Goal: Transaction & Acquisition: Download file/media

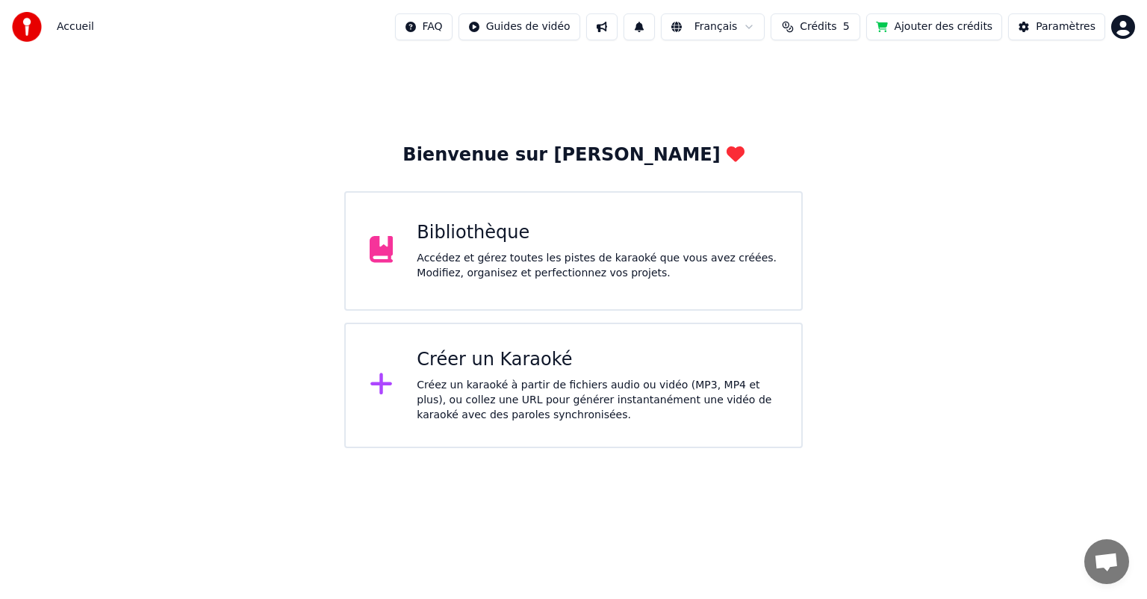
click at [532, 243] on div "Bibliothèque" at bounding box center [597, 233] width 361 height 24
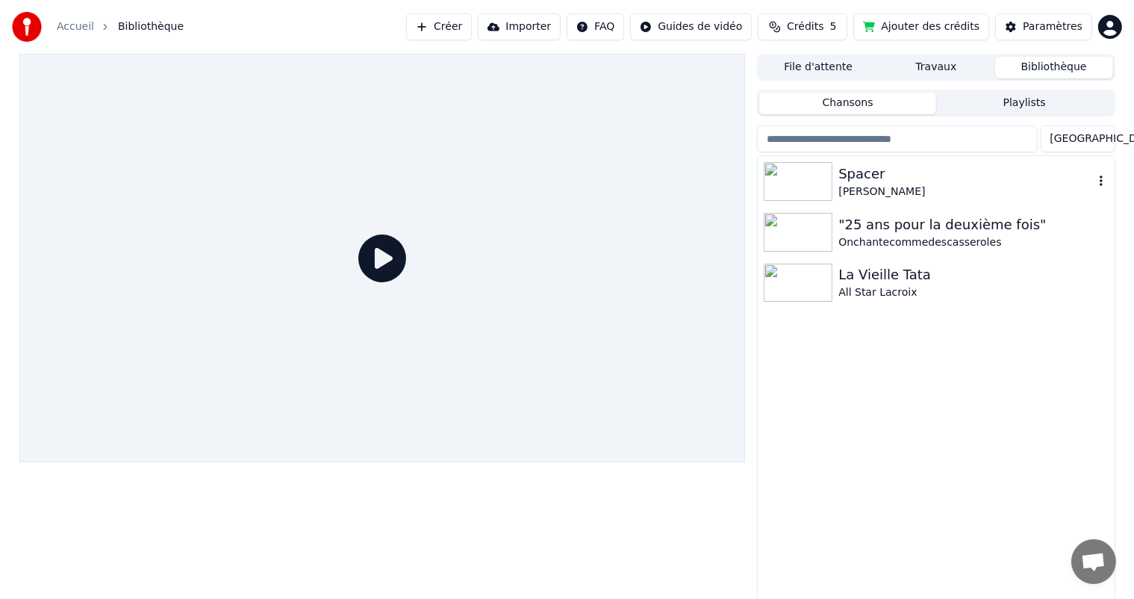
click at [869, 164] on div "Spacer" at bounding box center [966, 174] width 255 height 21
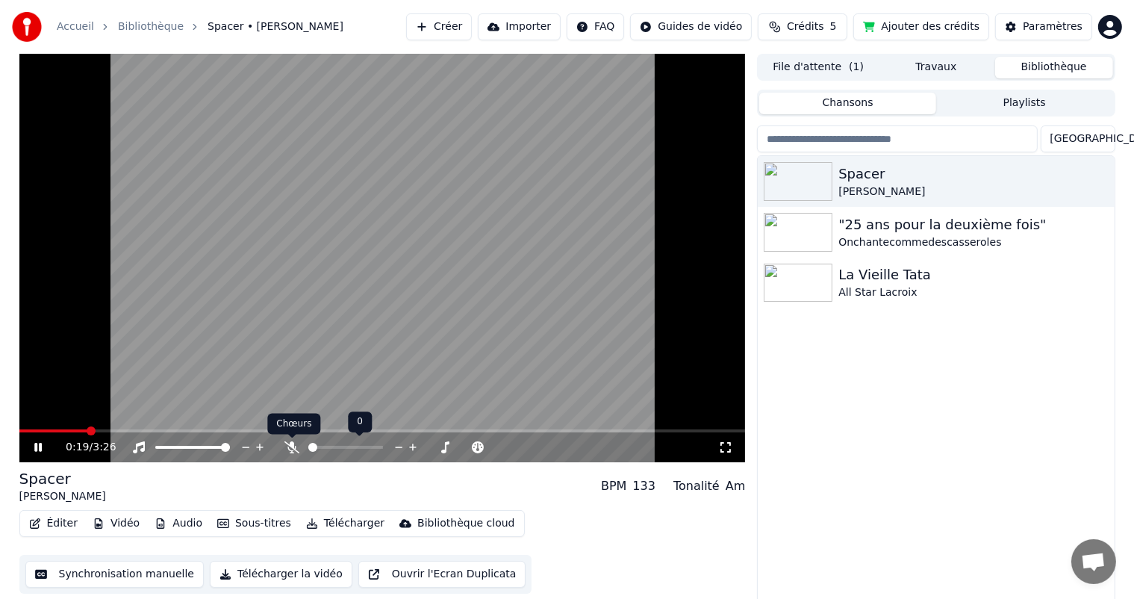
click at [290, 445] on icon at bounding box center [292, 447] width 15 height 12
click at [96, 433] on div "0:26 / 3:26" at bounding box center [382, 447] width 727 height 30
click at [93, 427] on video at bounding box center [382, 258] width 727 height 409
click at [93, 432] on span at bounding box center [67, 430] width 96 height 3
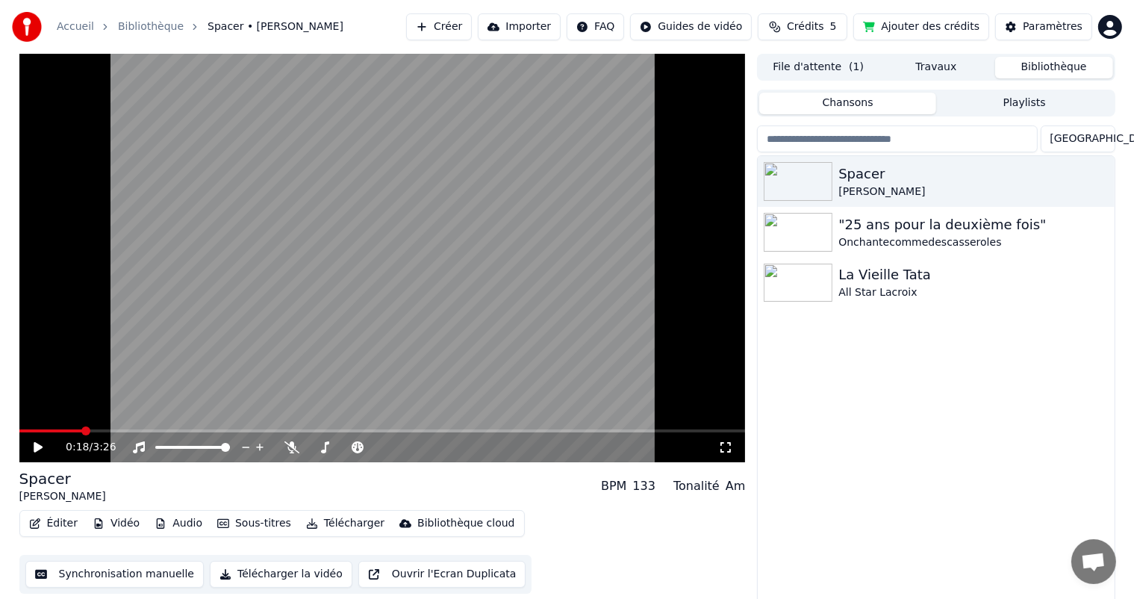
click at [82, 432] on span at bounding box center [50, 430] width 63 height 3
click at [49, 432] on span at bounding box center [50, 430] width 63 height 3
click at [70, 431] on span at bounding box center [382, 430] width 727 height 3
click at [33, 455] on div "0:15 / 3:26" at bounding box center [382, 447] width 727 height 30
click at [31, 450] on icon at bounding box center [48, 447] width 35 height 12
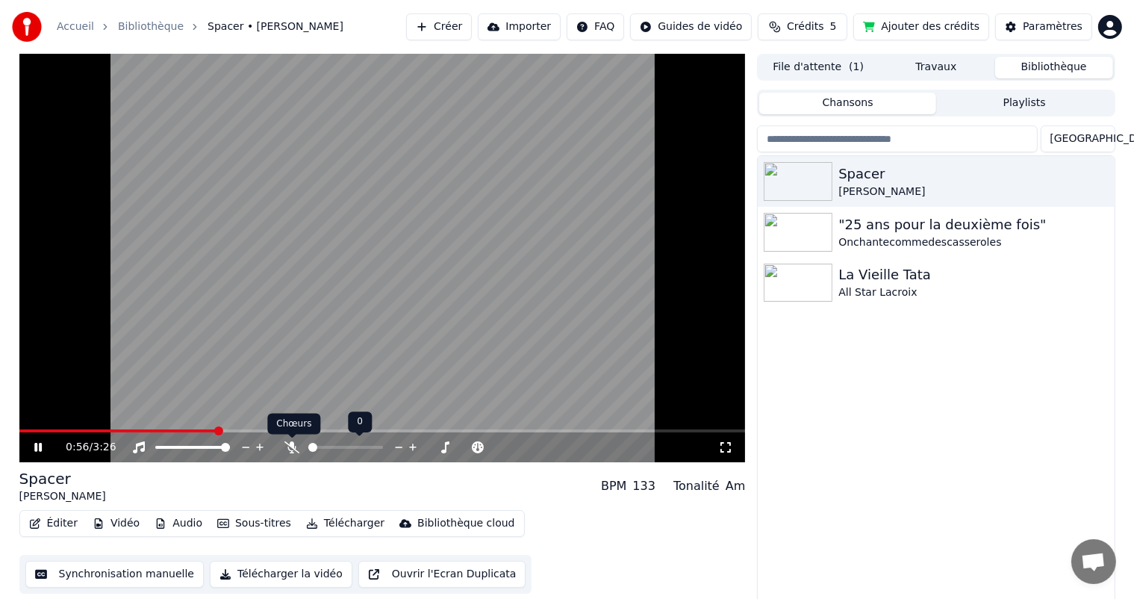
click at [290, 448] on icon at bounding box center [292, 447] width 15 height 12
click at [323, 444] on span at bounding box center [326, 447] width 9 height 9
click at [36, 449] on icon at bounding box center [37, 447] width 7 height 9
click at [29, 452] on div "2:28 / 3:26" at bounding box center [382, 447] width 715 height 15
click at [32, 445] on icon at bounding box center [48, 447] width 35 height 12
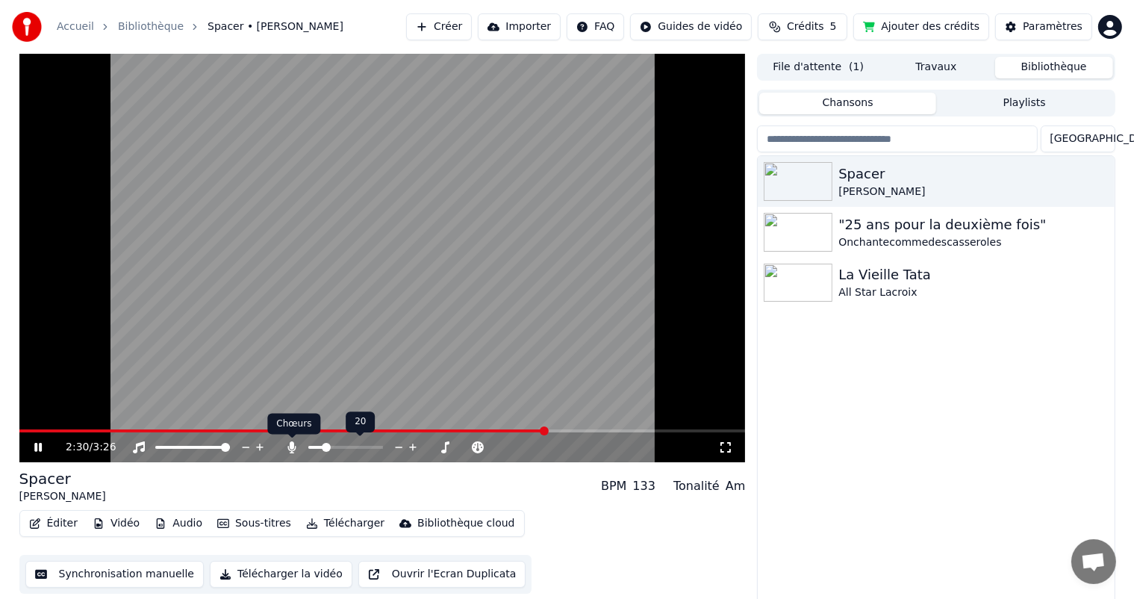
click at [293, 442] on icon at bounding box center [292, 447] width 8 height 12
click at [577, 430] on span at bounding box center [382, 430] width 727 height 3
click at [611, 430] on span at bounding box center [382, 430] width 727 height 3
click at [623, 430] on span at bounding box center [382, 430] width 727 height 3
click at [655, 432] on span at bounding box center [382, 430] width 727 height 3
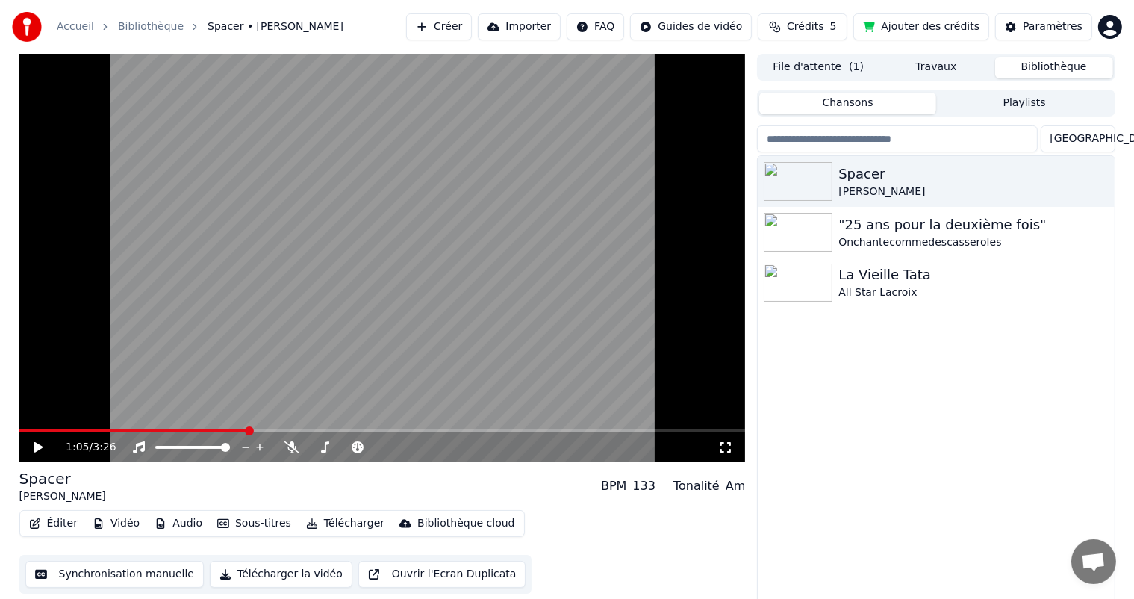
click at [248, 432] on span at bounding box center [133, 430] width 229 height 3
click at [39, 448] on icon at bounding box center [38, 447] width 9 height 10
click at [90, 430] on span at bounding box center [184, 430] width 330 height 3
click at [290, 448] on icon at bounding box center [292, 447] width 15 height 12
click at [316, 448] on span at bounding box center [345, 447] width 75 height 3
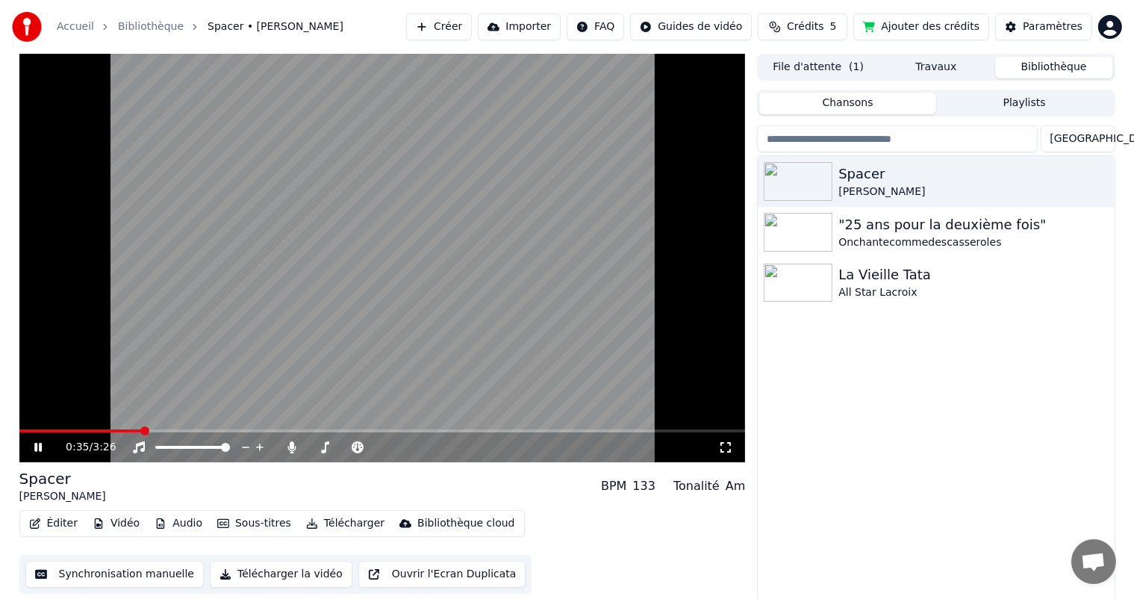
click at [38, 453] on icon at bounding box center [48, 447] width 35 height 12
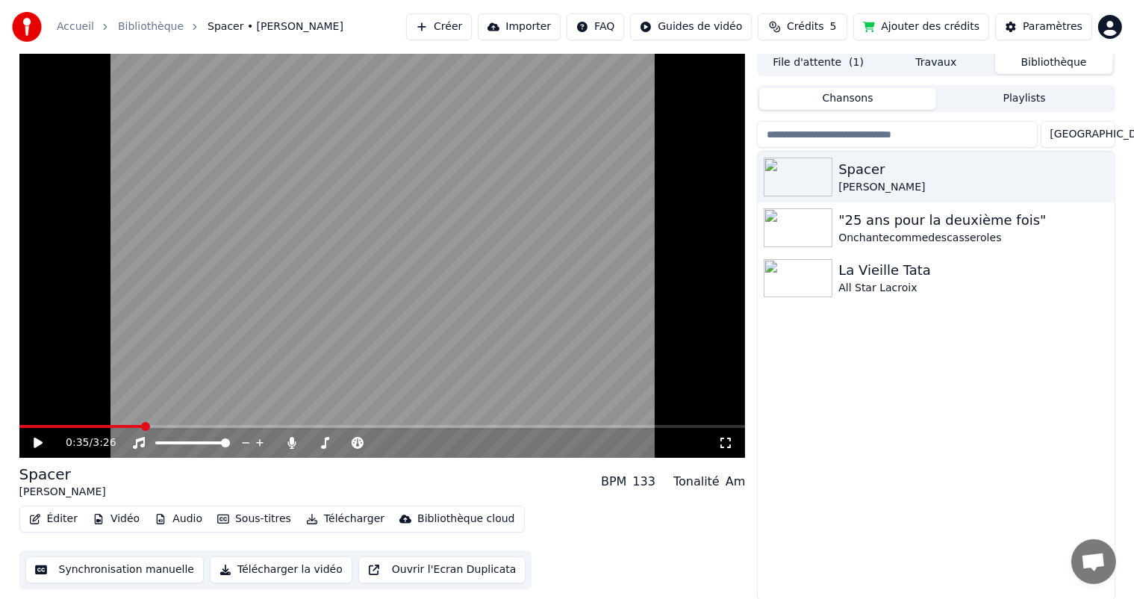
scroll to position [6, 0]
click at [260, 560] on button "Télécharger la vidéo" at bounding box center [281, 568] width 143 height 27
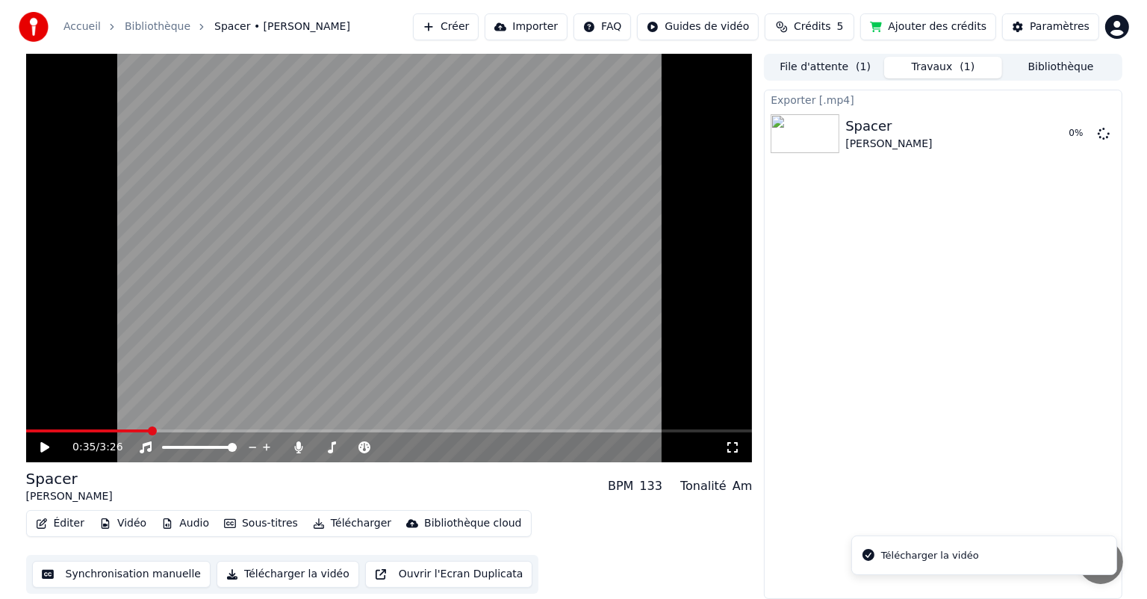
scroll to position [0, 0]
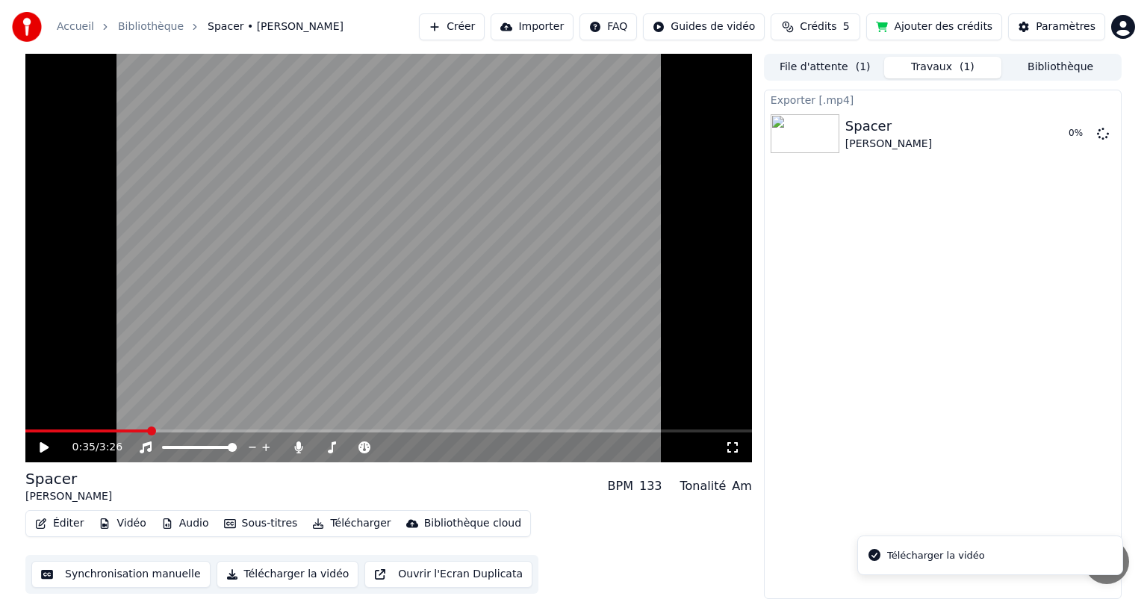
click at [323, 521] on button "Télécharger" at bounding box center [351, 523] width 90 height 21
click at [623, 547] on div "Éditer Vidéo Audio Sous-titres Télécharger Bibliothèque cloud Synchronisation m…" at bounding box center [388, 552] width 727 height 84
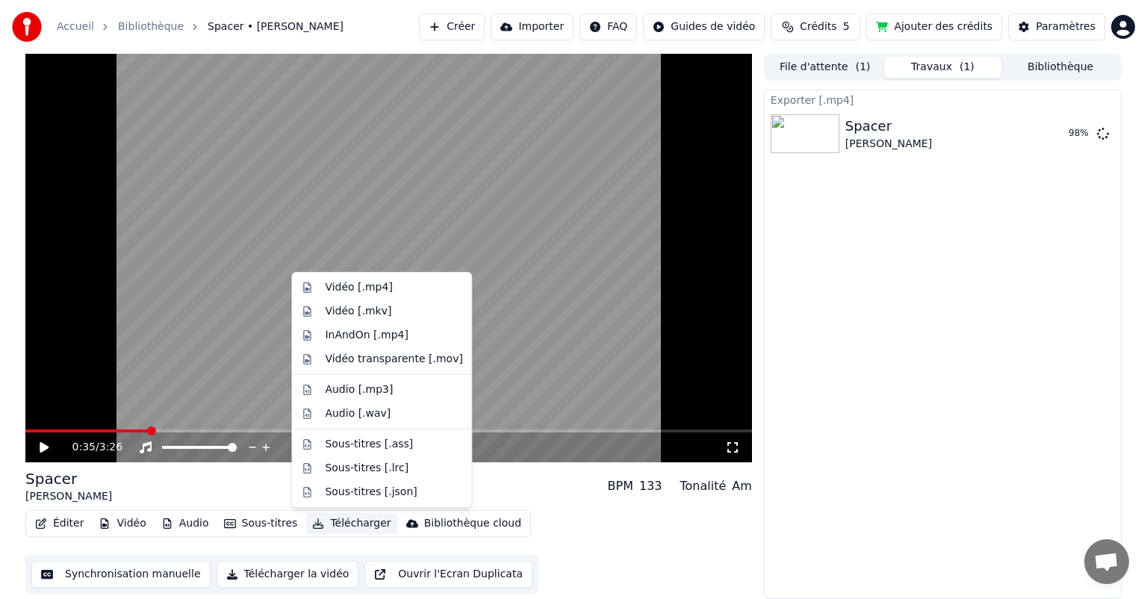
click at [342, 519] on button "Télécharger" at bounding box center [351, 523] width 90 height 21
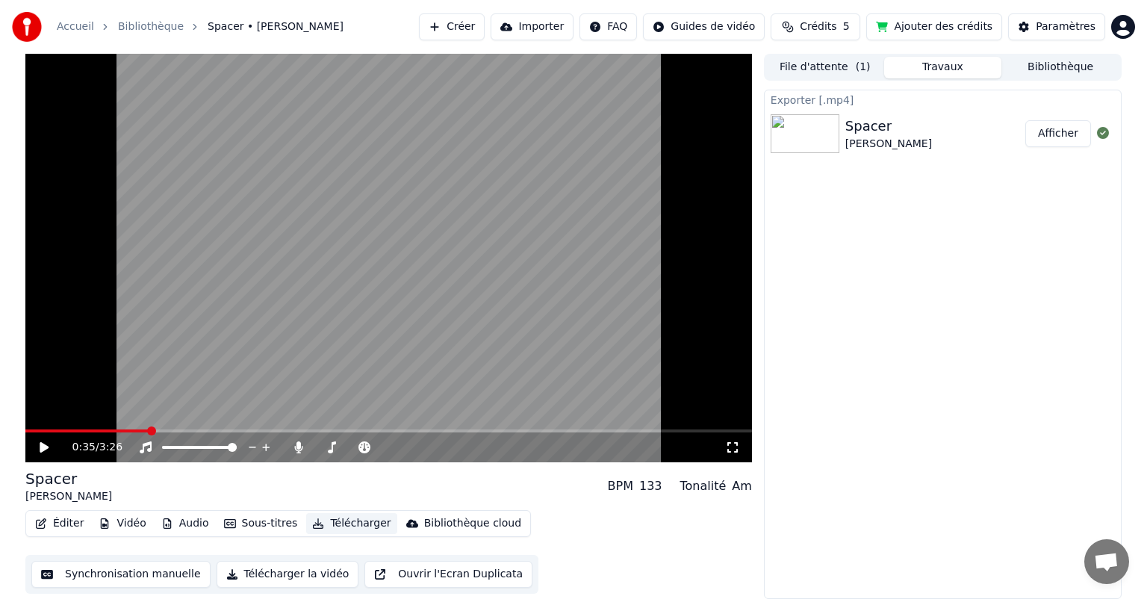
click at [342, 519] on button "Télécharger" at bounding box center [351, 523] width 90 height 21
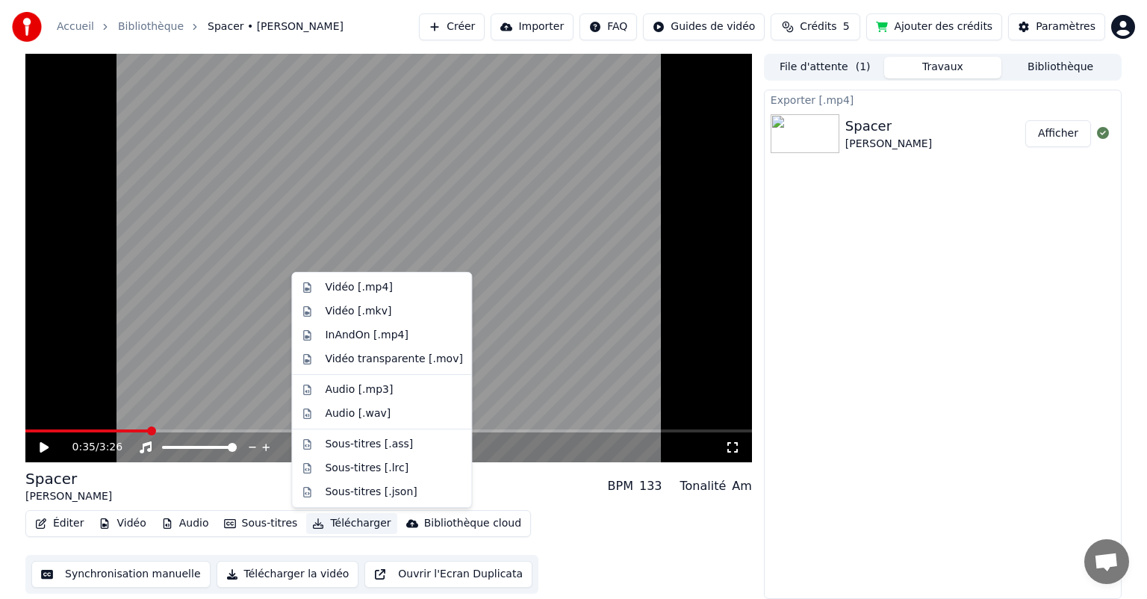
click at [332, 515] on button "Télécharger" at bounding box center [351, 523] width 90 height 21
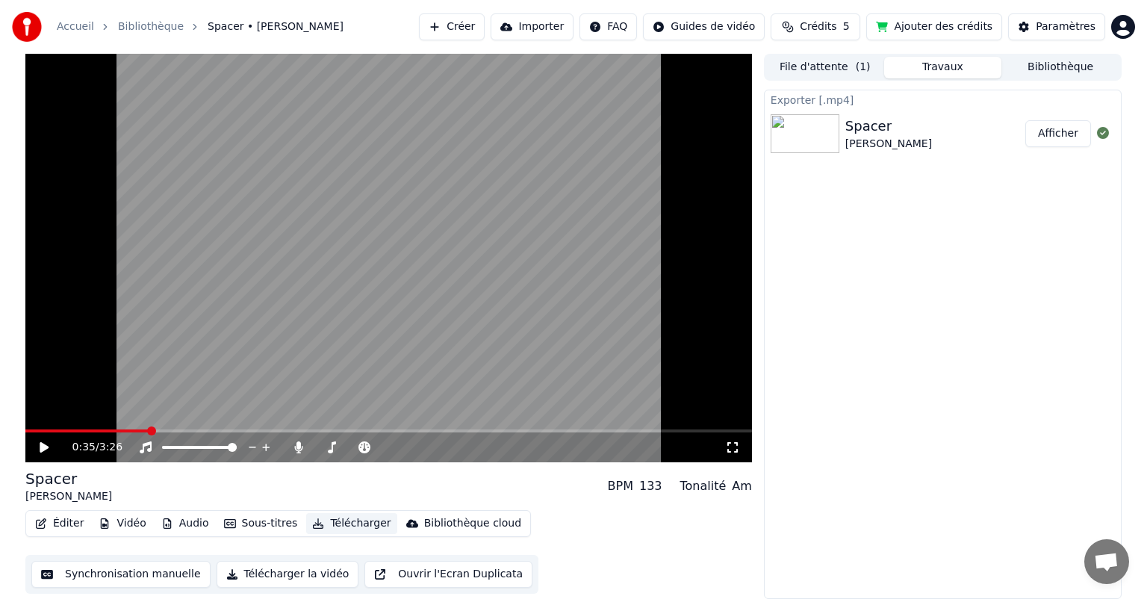
click at [332, 515] on button "Télécharger" at bounding box center [351, 523] width 90 height 21
click at [295, 444] on icon at bounding box center [298, 447] width 15 height 12
click at [344, 519] on button "Télécharger" at bounding box center [351, 523] width 90 height 21
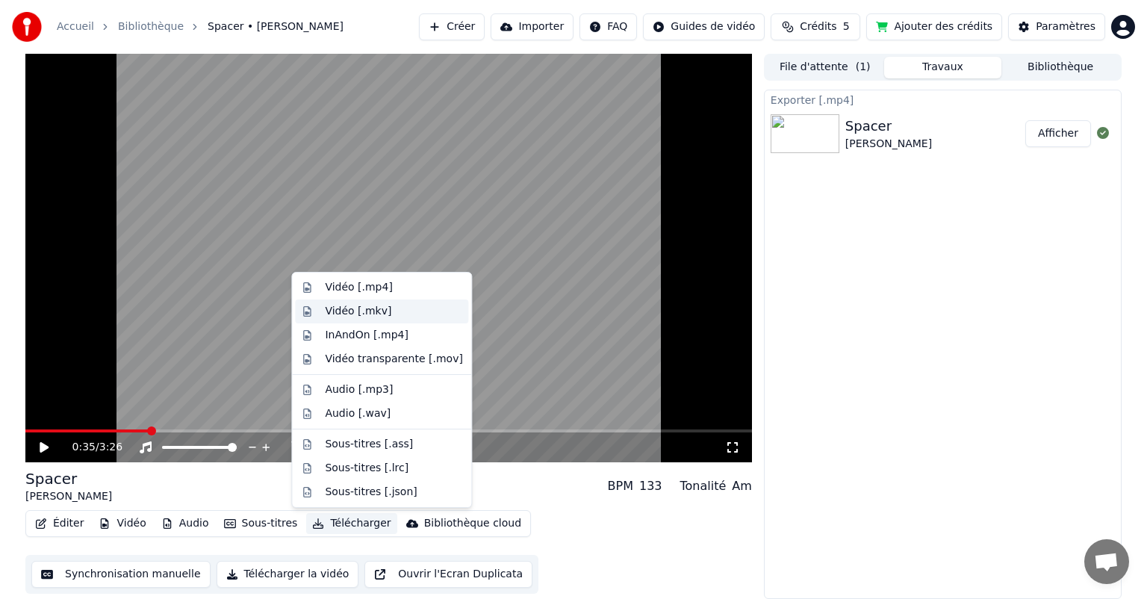
click at [364, 314] on div "Vidéo [.mkv]" at bounding box center [358, 311] width 66 height 15
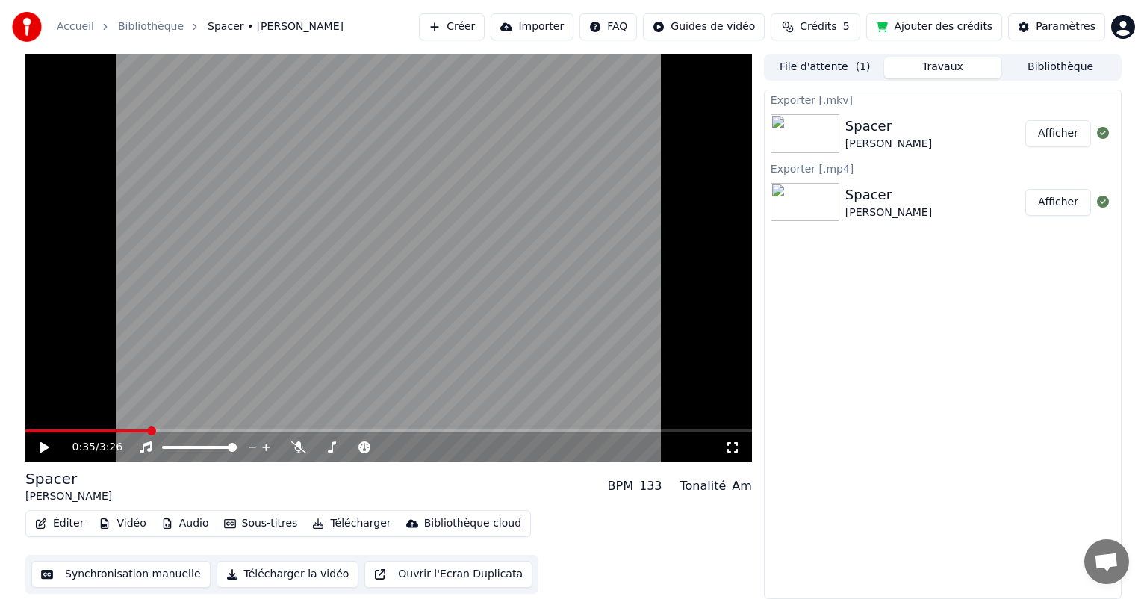
click at [1068, 338] on div "Exporter [.mkv] Spacer [PERSON_NAME] Exporter [.mp4] Spacer [PERSON_NAME]" at bounding box center [943, 344] width 358 height 509
